Goal: Task Accomplishment & Management: Complete application form

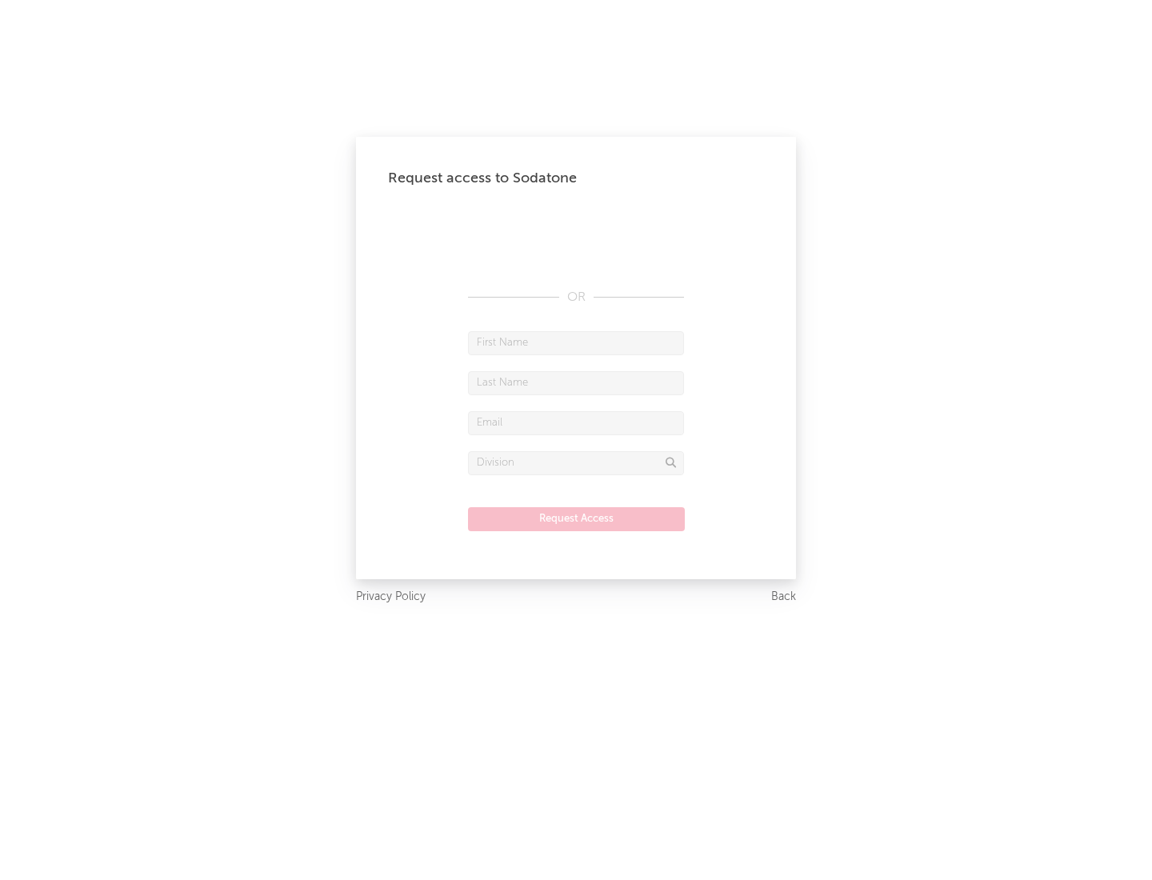
click at [576, 342] on input "text" at bounding box center [576, 343] width 216 height 24
type input "[PERSON_NAME]"
click at [576, 382] on input "text" at bounding box center [576, 383] width 216 height 24
type input "[PERSON_NAME]"
click at [576, 422] on input "text" at bounding box center [576, 423] width 216 height 24
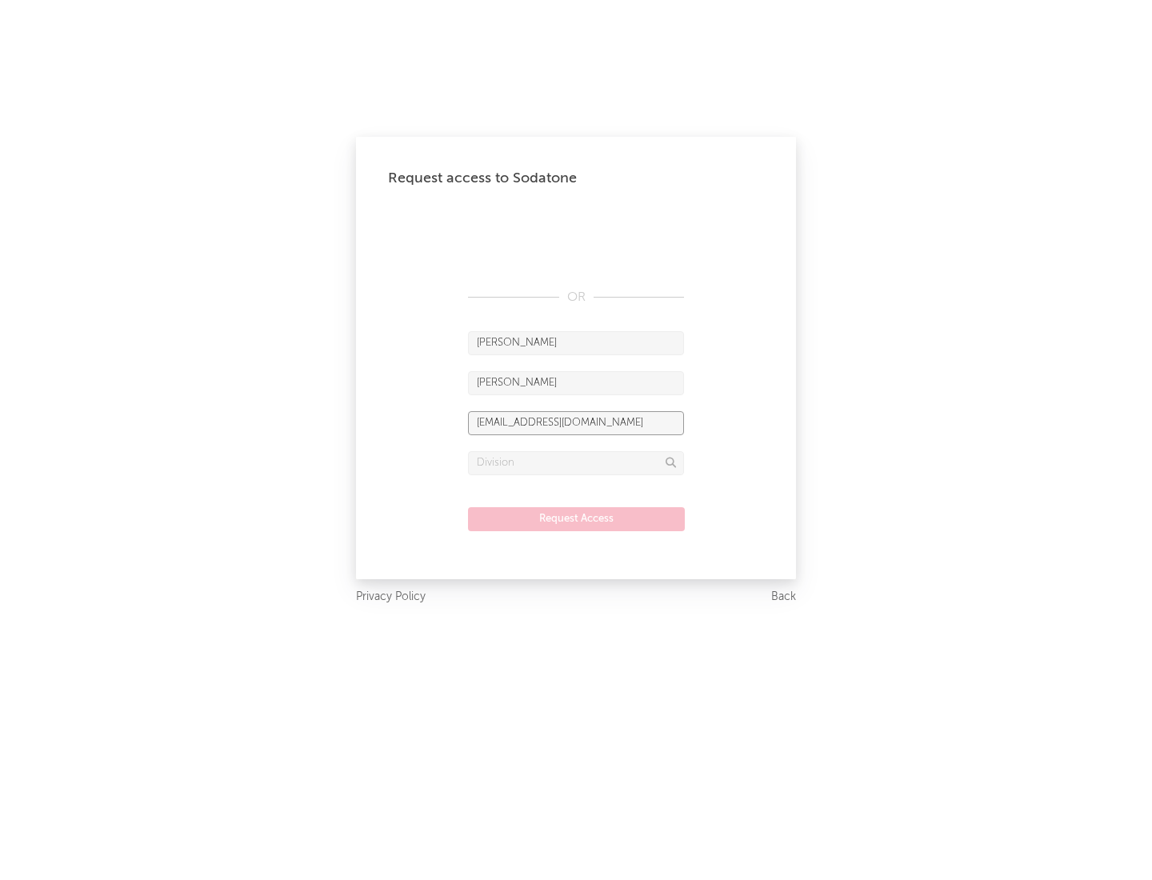
type input "[EMAIL_ADDRESS][DOMAIN_NAME]"
click at [576, 462] on input "text" at bounding box center [576, 463] width 216 height 24
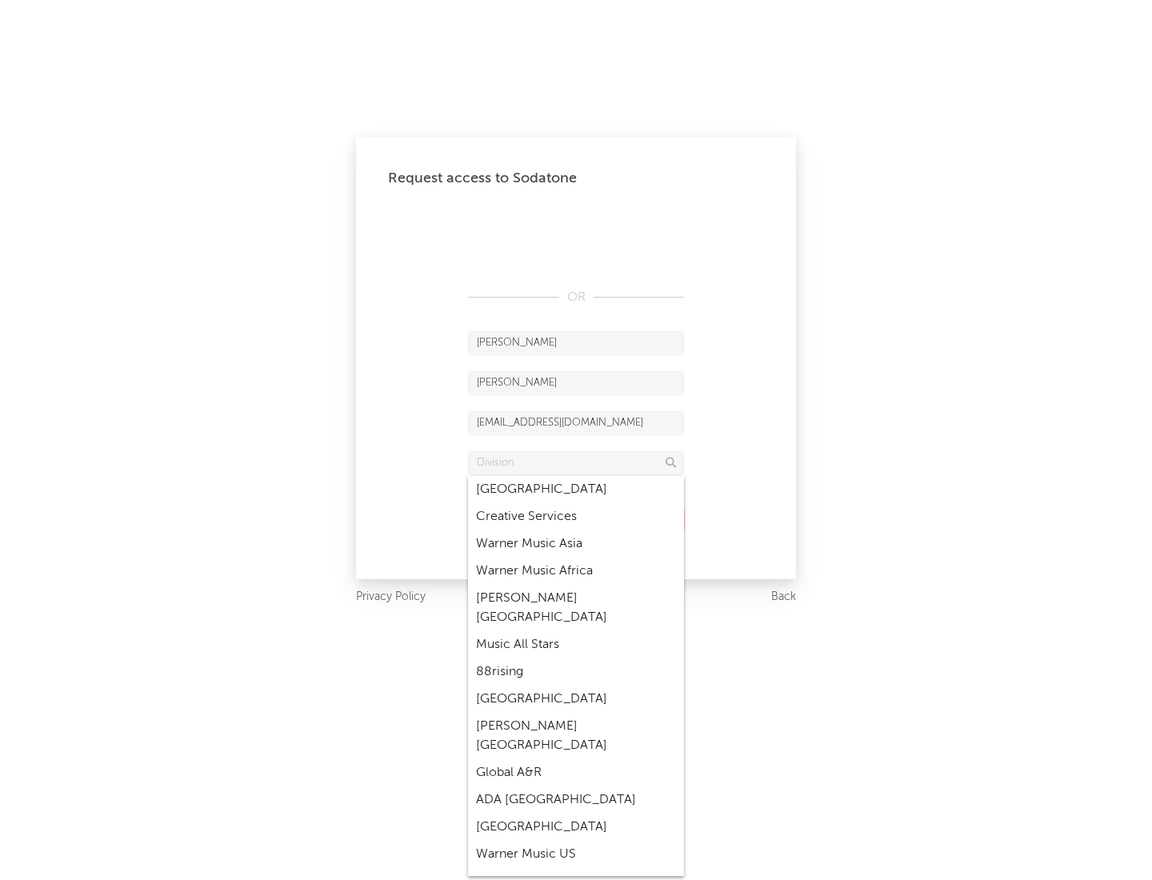
click at [576, 631] on div "Music All Stars" at bounding box center [576, 644] width 216 height 27
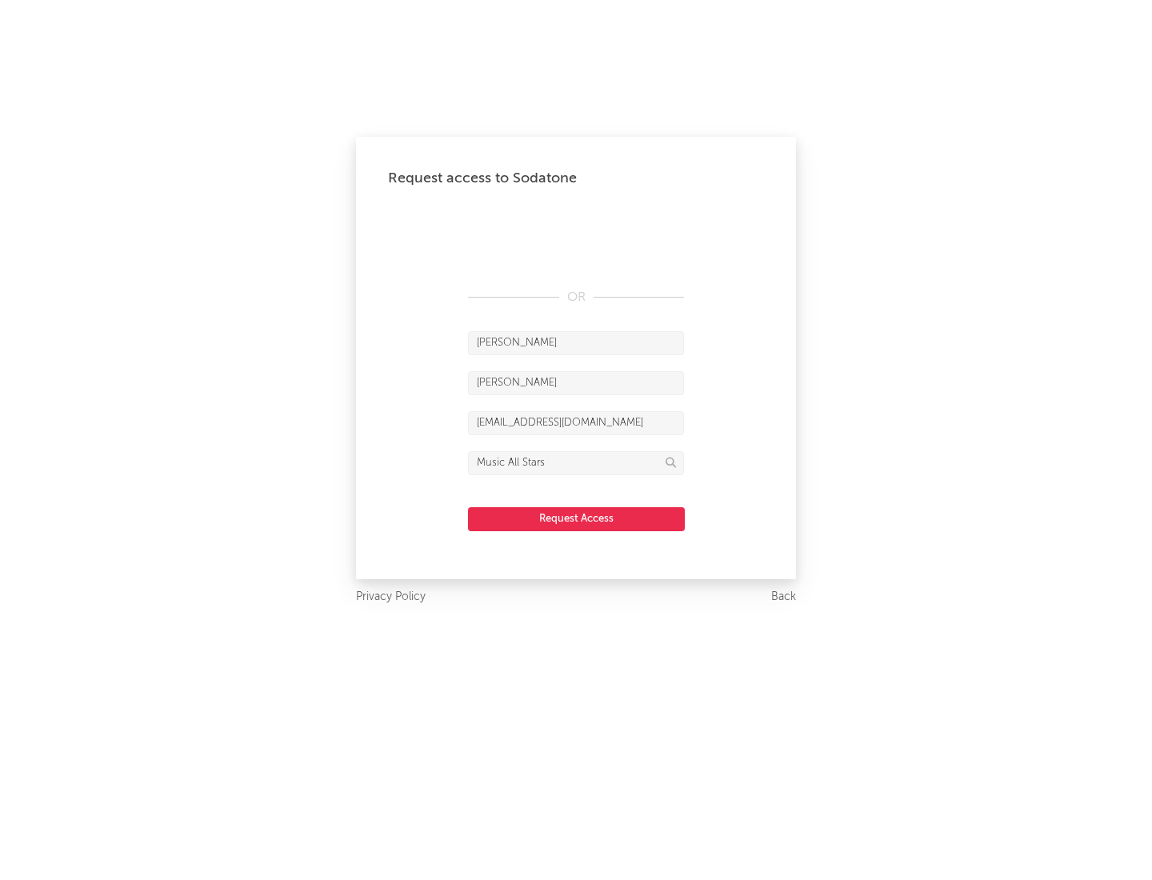
type input "Music All Stars"
click at [576, 518] on button "Request Access" at bounding box center [576, 519] width 217 height 24
